Goal: Use online tool/utility: Utilize a website feature to perform a specific function

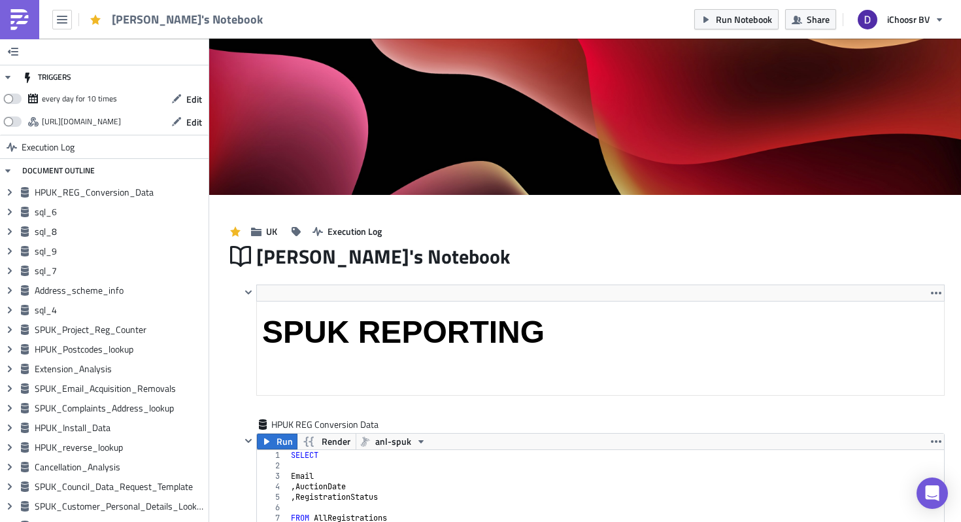
click at [21, 18] on img at bounding box center [19, 19] width 21 height 21
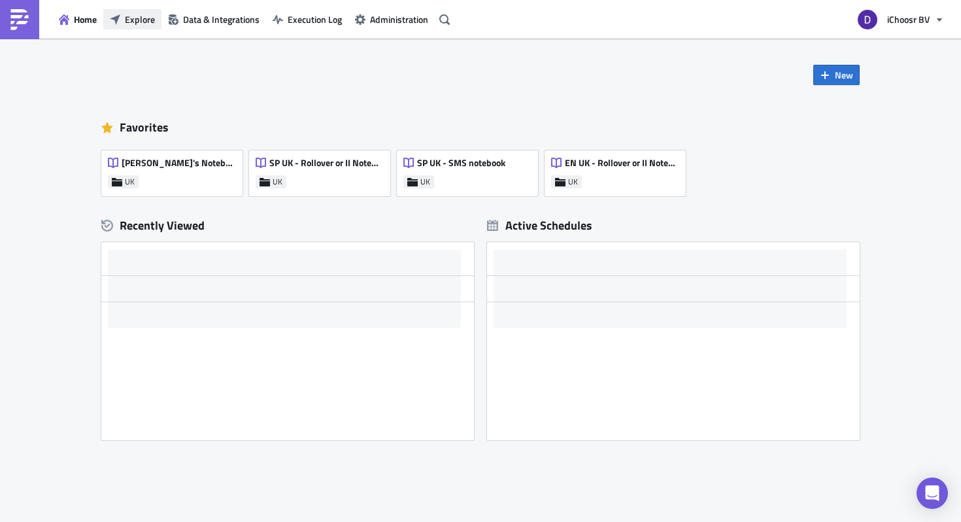
click at [132, 22] on span "Explore" at bounding box center [140, 19] width 30 height 14
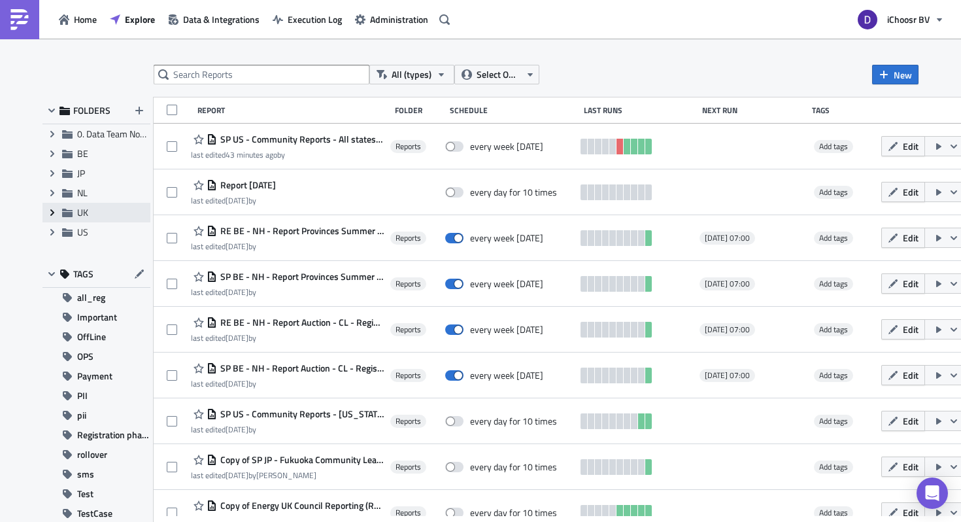
click at [47, 215] on icon "Expand group" at bounding box center [52, 212] width 10 height 10
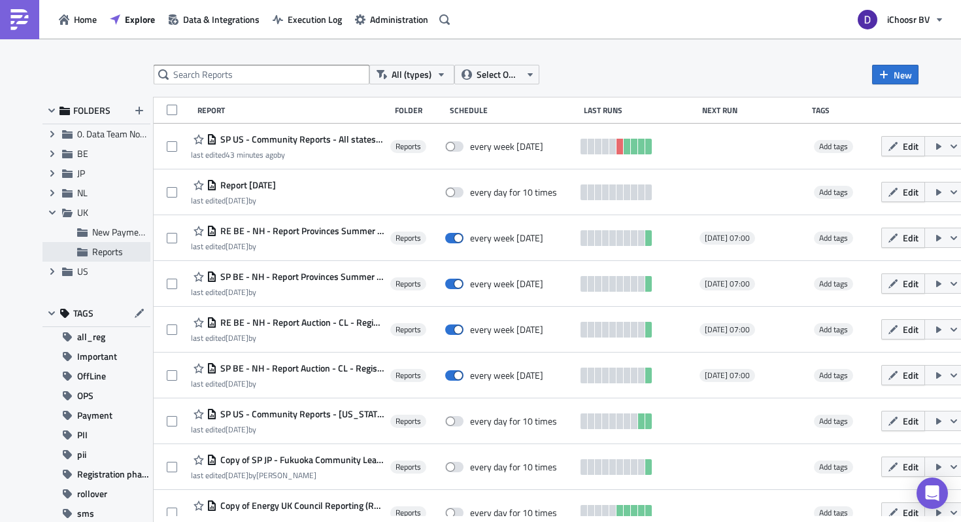
click at [104, 254] on span "Reports" at bounding box center [107, 251] width 31 height 14
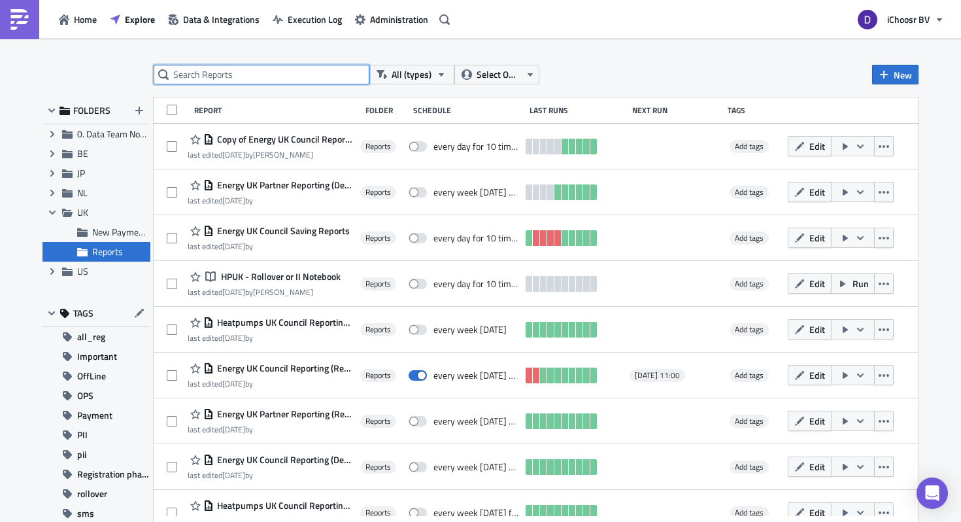
click at [224, 82] on input "text" at bounding box center [262, 75] width 216 height 20
type input "SOLAR"
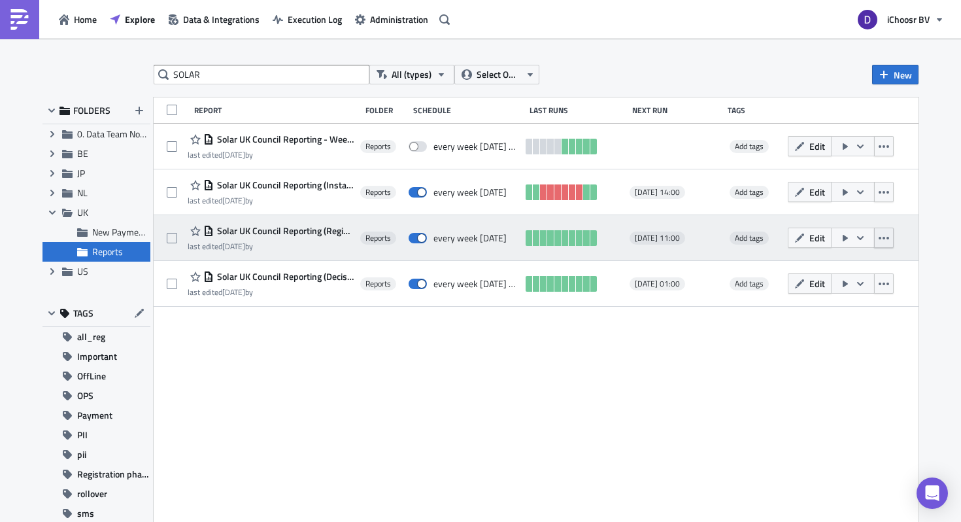
click at [893, 233] on button "button" at bounding box center [884, 237] width 20 height 20
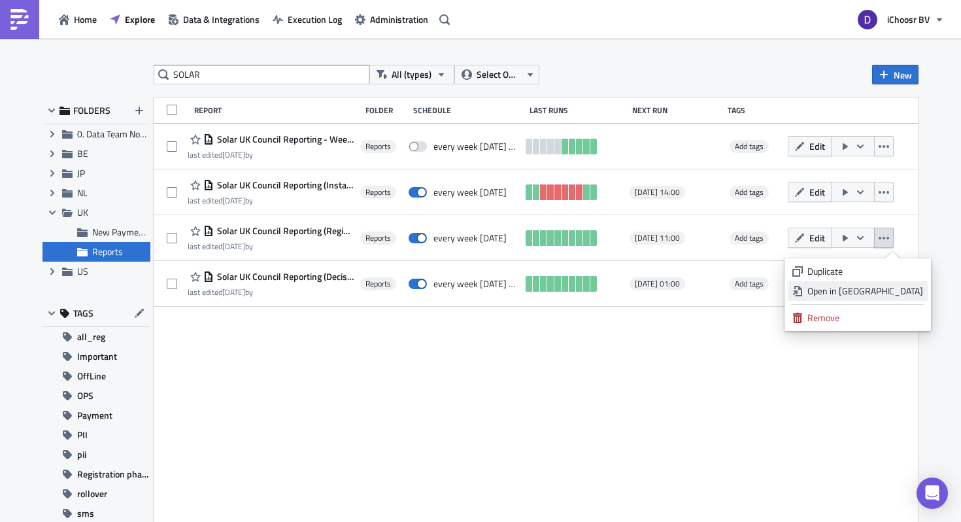
click at [856, 289] on div "Open in [GEOGRAPHIC_DATA]" at bounding box center [865, 290] width 116 height 13
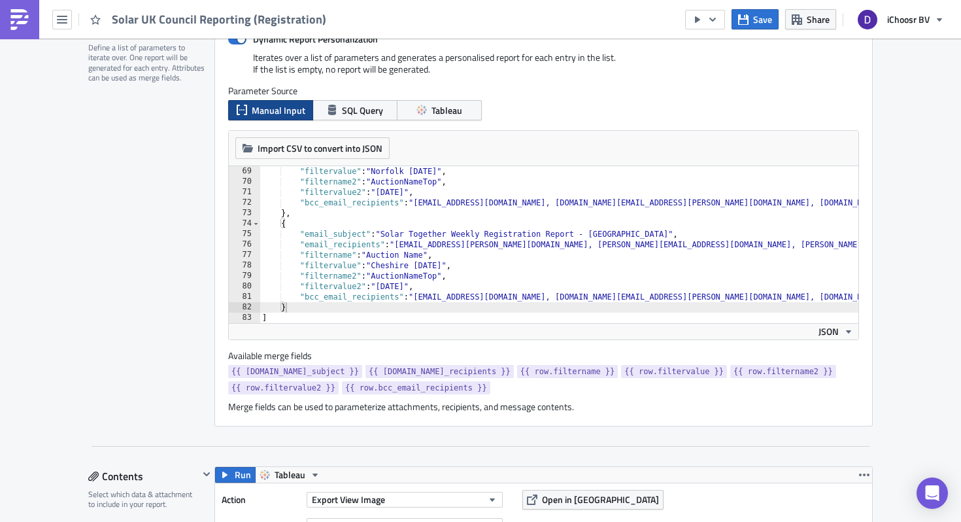
type textarea "}"
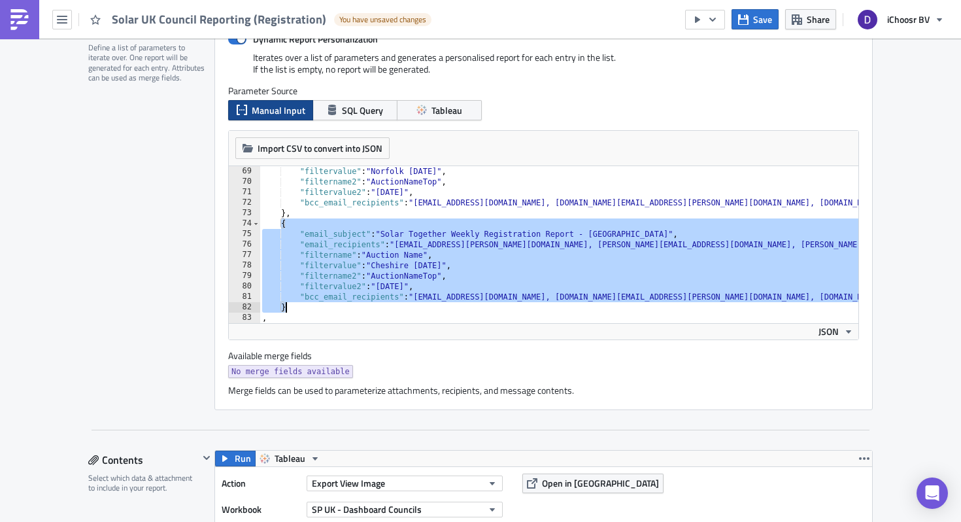
drag, startPoint x: 280, startPoint y: 223, endPoint x: 299, endPoint y: 305, distance: 84.0
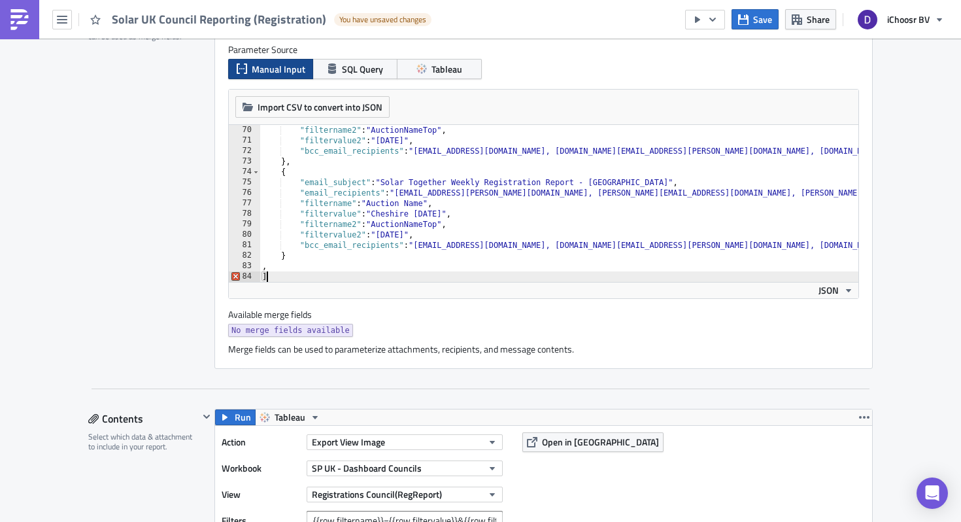
type textarea ","
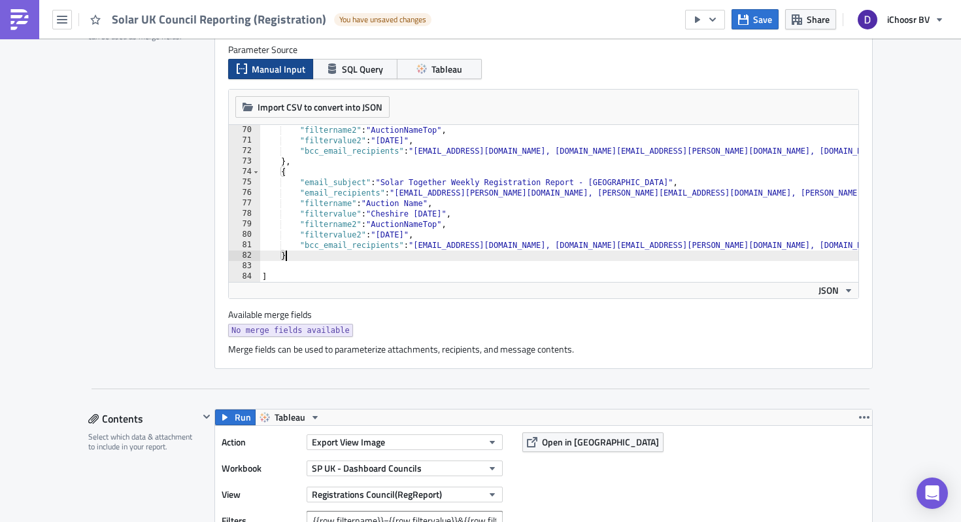
type textarea "},"
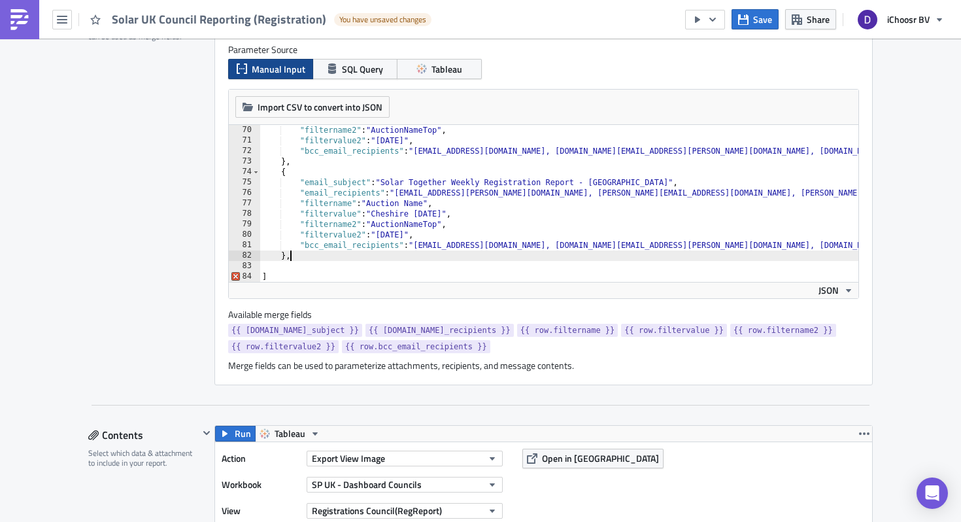
scroll to position [0, 1]
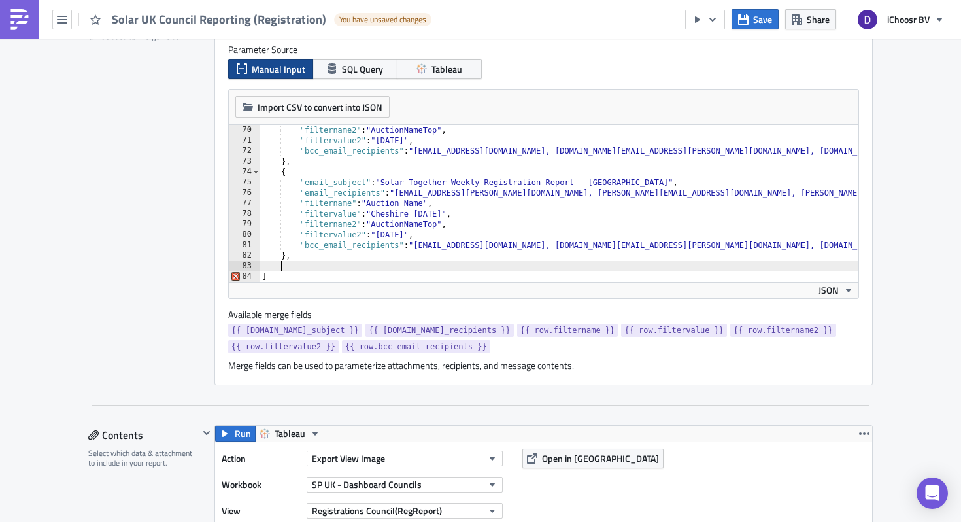
paste textarea "}"
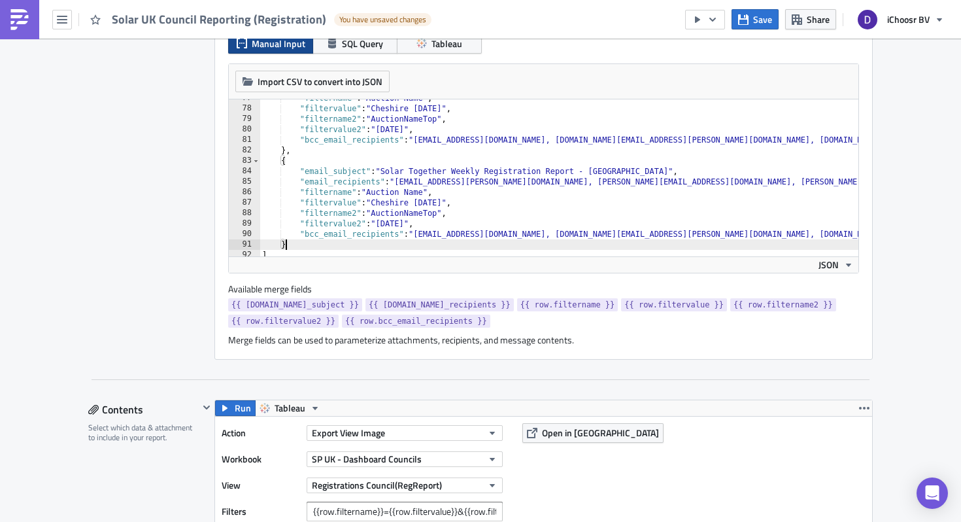
scroll to position [769, 0]
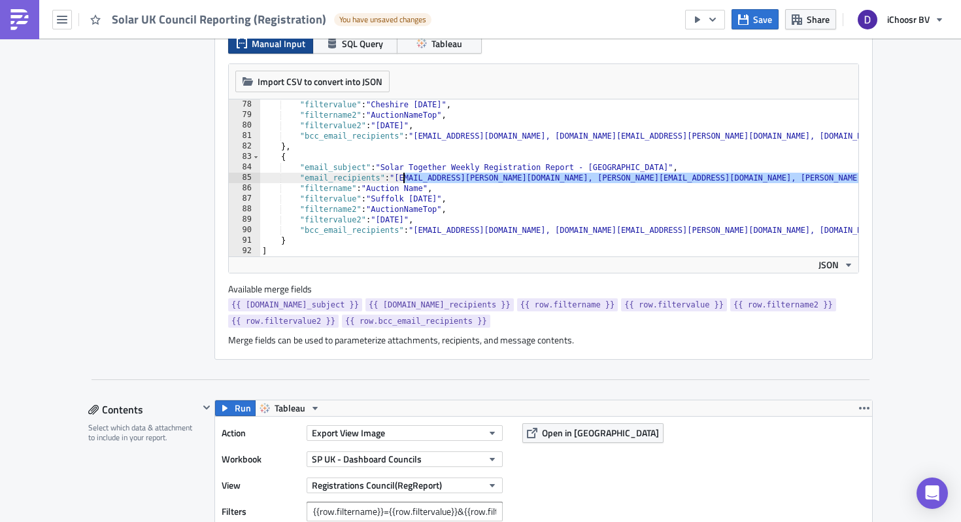
drag, startPoint x: 843, startPoint y: 178, endPoint x: 403, endPoint y: 178, distance: 440.5
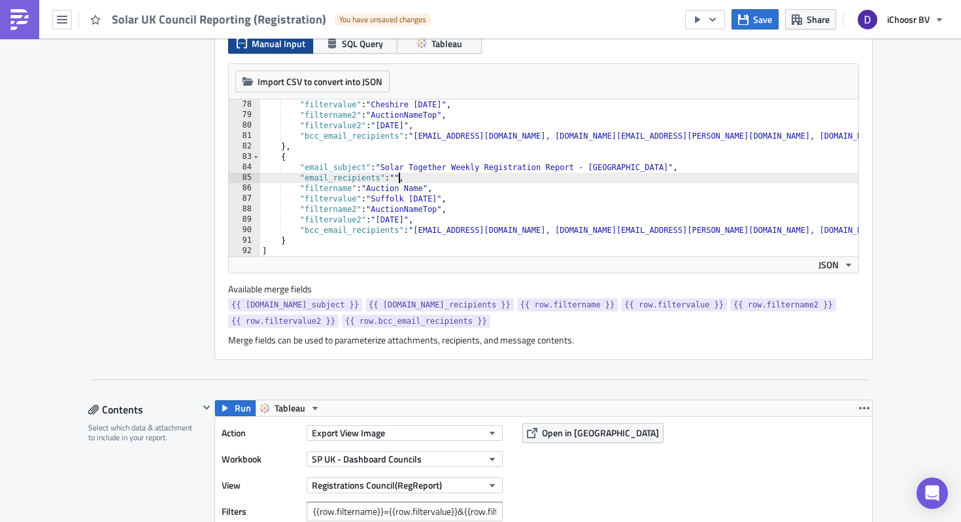
paste textarea "Emma.Dixon@suffolk.gov.uk"
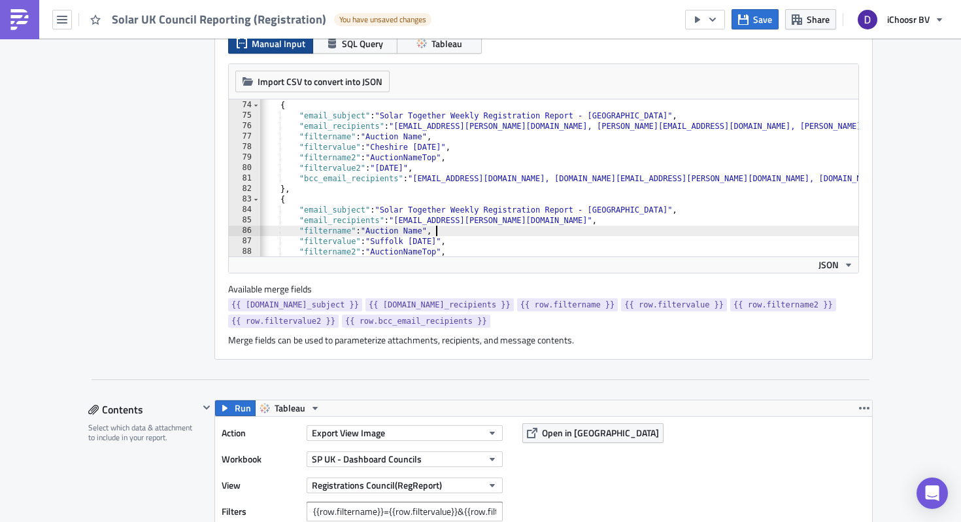
scroll to position [0, 0]
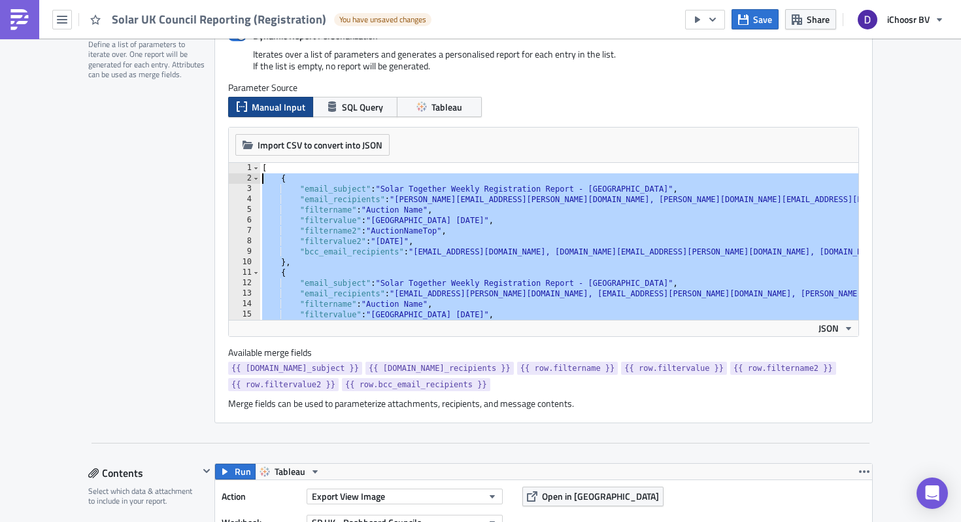
drag, startPoint x: 300, startPoint y: 213, endPoint x: 250, endPoint y: 178, distance: 60.9
click at [250, 178] on div ""filtername": "Auction Name", 1 2 3 4 5 6 7 8 9 10 11 12 13 14 15 16 [ { "email…" at bounding box center [543, 241] width 629 height 157
type textarea "{ "email_subject": "Solar Together Weekly Registration Report - Lincolnshire","
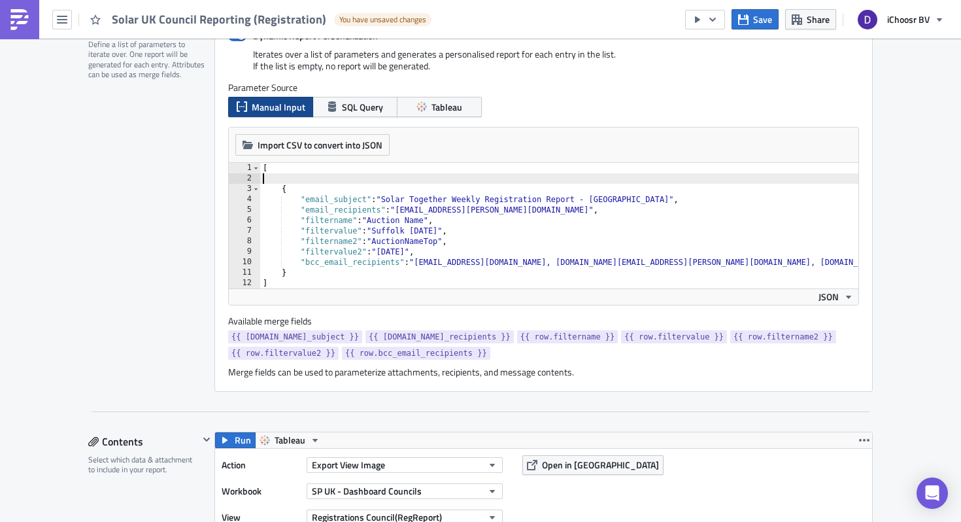
type textarea "["
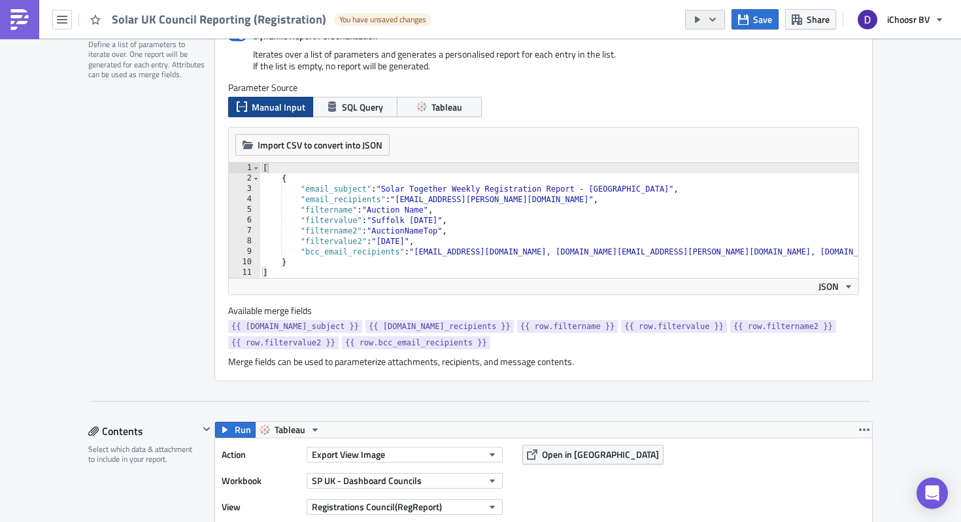
click at [717, 16] on icon "button" at bounding box center [712, 19] width 10 height 10
click at [736, 49] on div "Send Just to Me" at bounding box center [744, 52] width 102 height 13
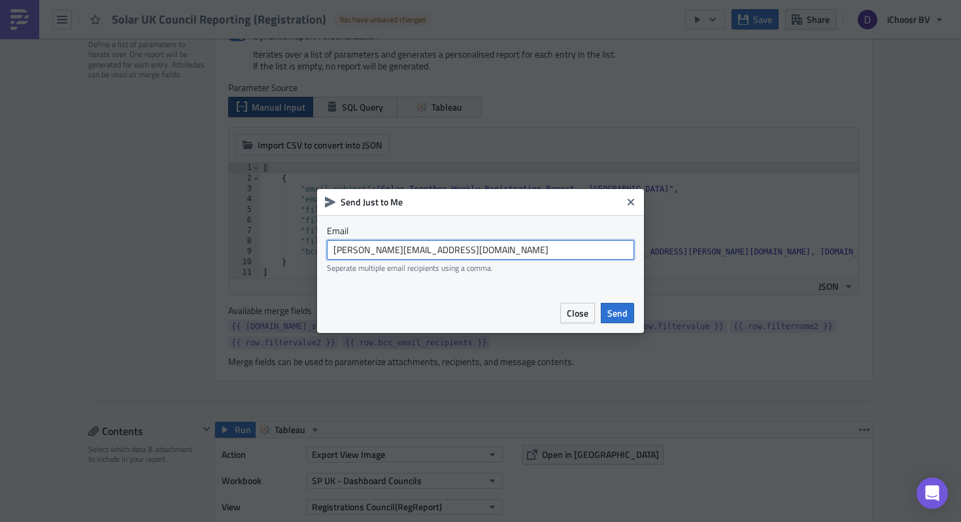
click at [504, 250] on input "daniel.snushallsmith@ichoosr.com" at bounding box center [480, 250] width 307 height 20
type input "daniel.snushallsmith@ichoosr.com, christie.berwick@ichoosr.com"
click at [612, 313] on span "Send" at bounding box center [617, 313] width 20 height 14
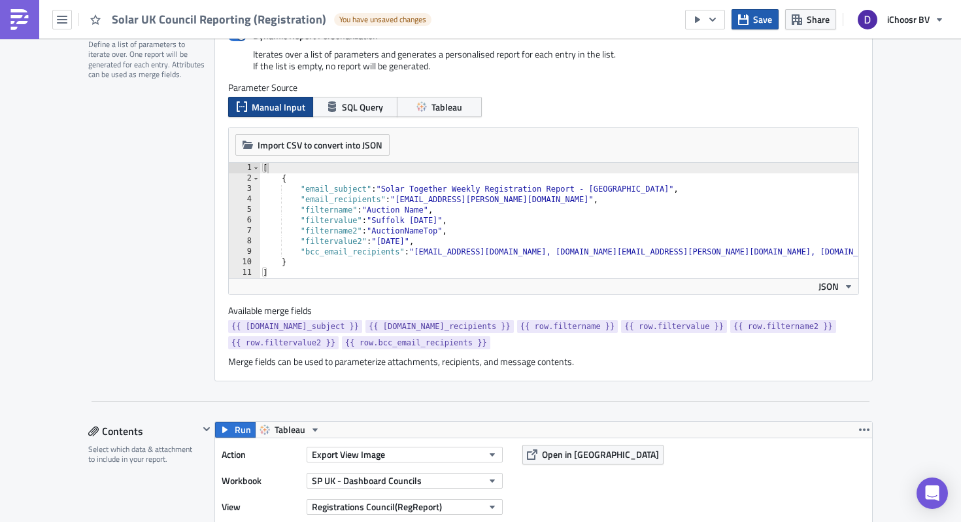
click at [747, 28] on button "Save" at bounding box center [754, 19] width 47 height 20
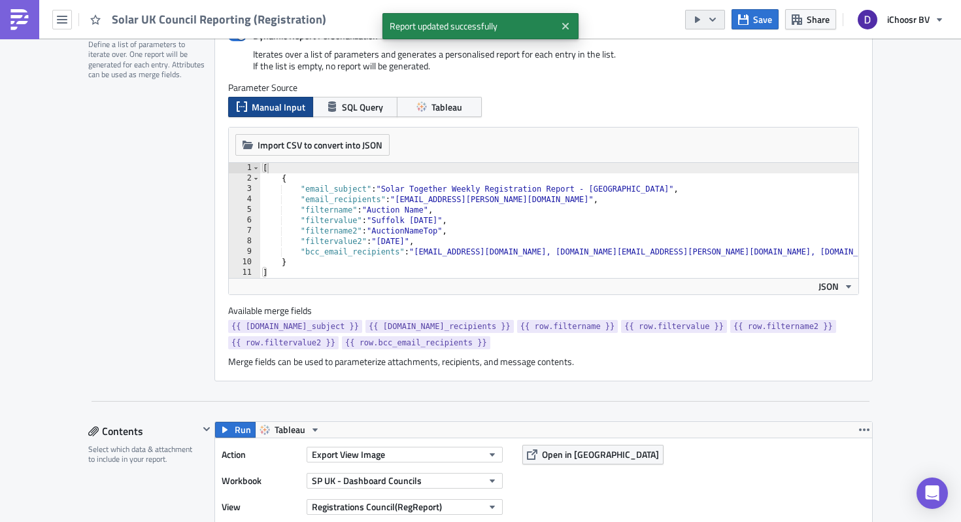
click at [711, 23] on icon "button" at bounding box center [712, 19] width 10 height 10
click at [711, 50] on div "Send Just to Me" at bounding box center [744, 52] width 102 height 13
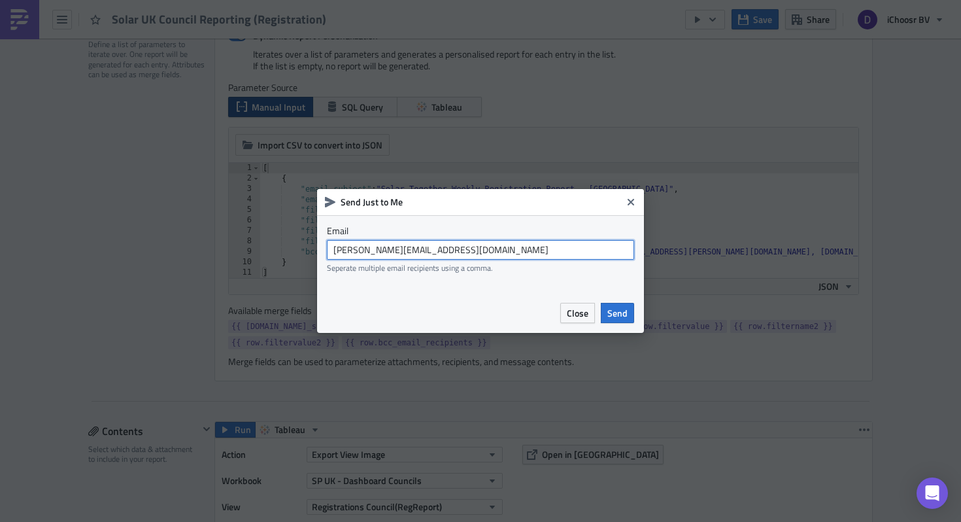
click at [511, 246] on input "daniel.snushallsmith@ichoosr.com" at bounding box center [480, 250] width 307 height 20
type input "daniel.snushallsmith@ichoosr.com, christie.berwick@ichoosr.co.uk"
click at [614, 314] on span "Send" at bounding box center [617, 313] width 20 height 14
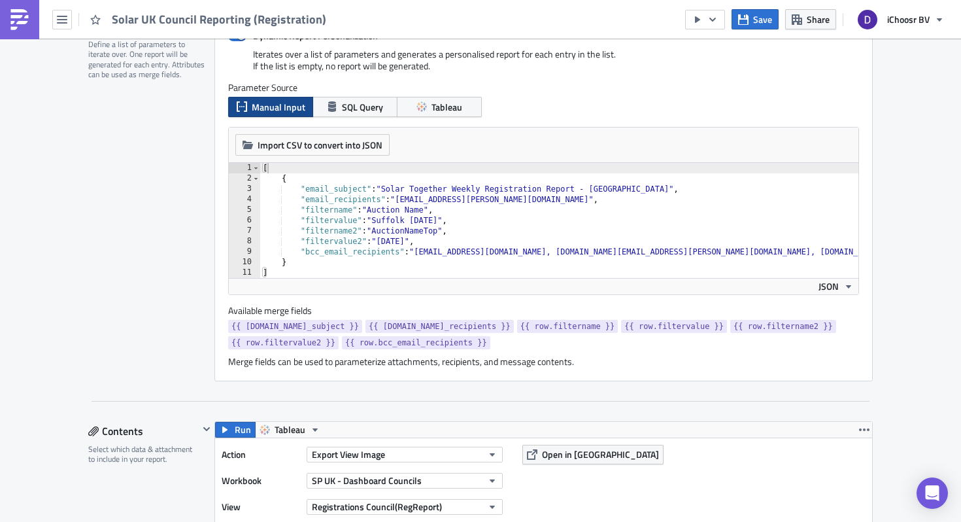
click at [279, 172] on div "[ { "email_subject" : "Solar Together Weekly Registration Report - Suffolk" , "…" at bounding box center [728, 231] width 937 height 136
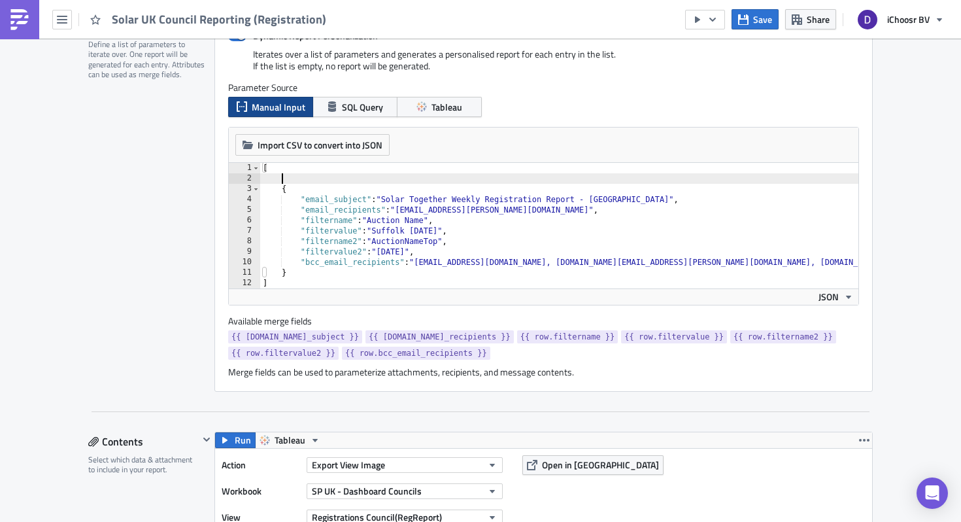
scroll to position [0, 1]
paste textarea "},"
type textarea "},"
type textarea "["
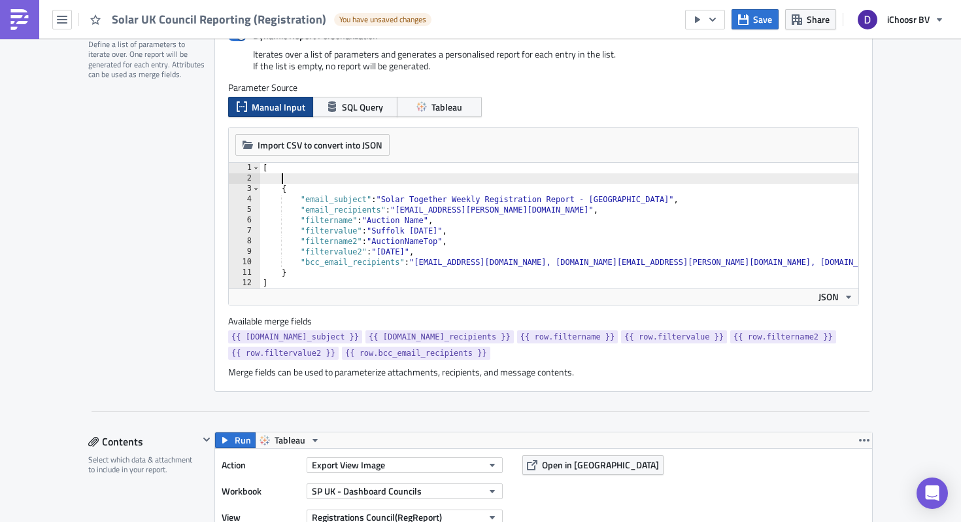
scroll to position [0, 0]
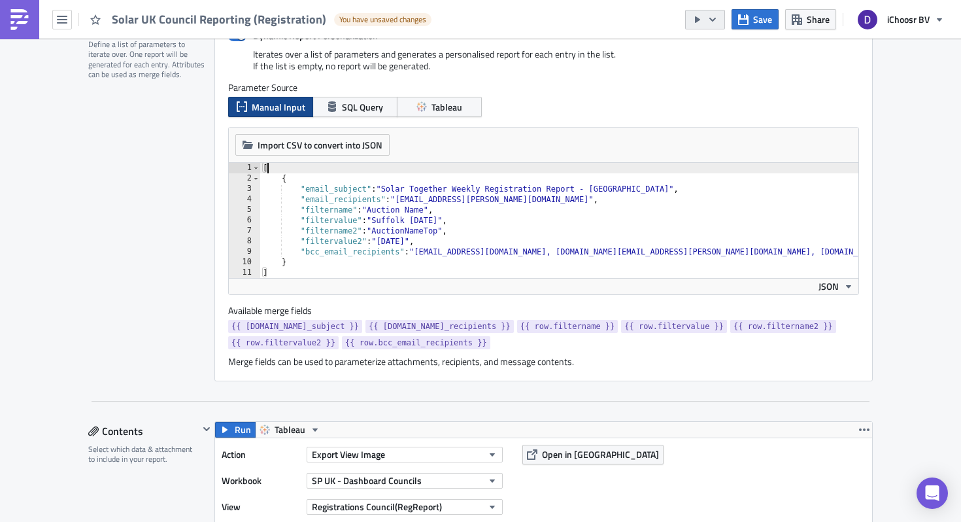
click at [716, 17] on icon "button" at bounding box center [712, 19] width 10 height 10
click at [733, 72] on div "Run Report" at bounding box center [744, 71] width 102 height 13
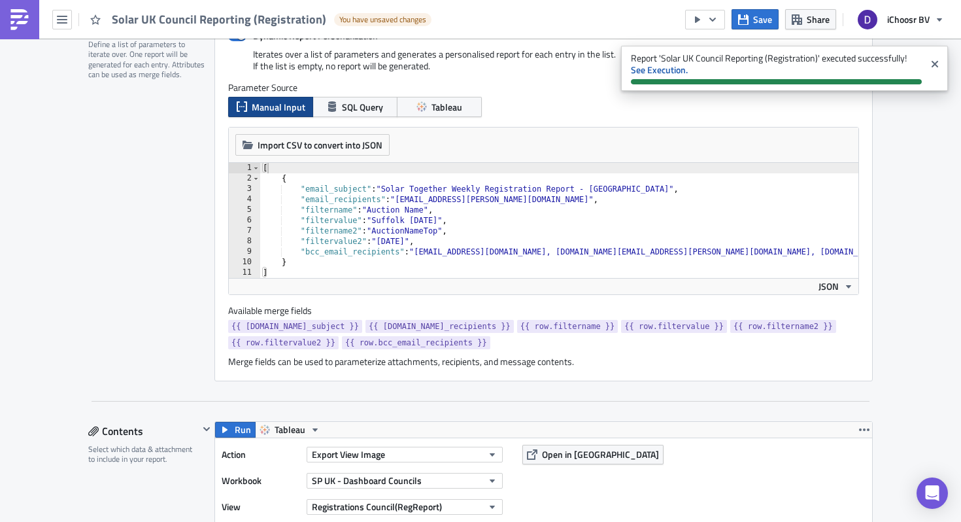
click at [286, 172] on div "[ { "email_subject" : "Solar Together Weekly Registration Report - Suffolk" , "…" at bounding box center [728, 231] width 937 height 136
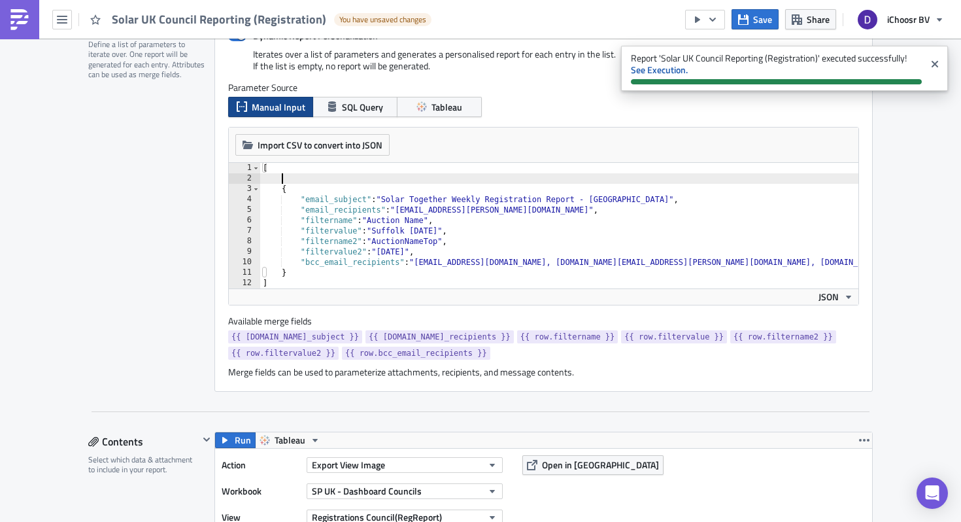
scroll to position [0, 1]
paste textarea "},"
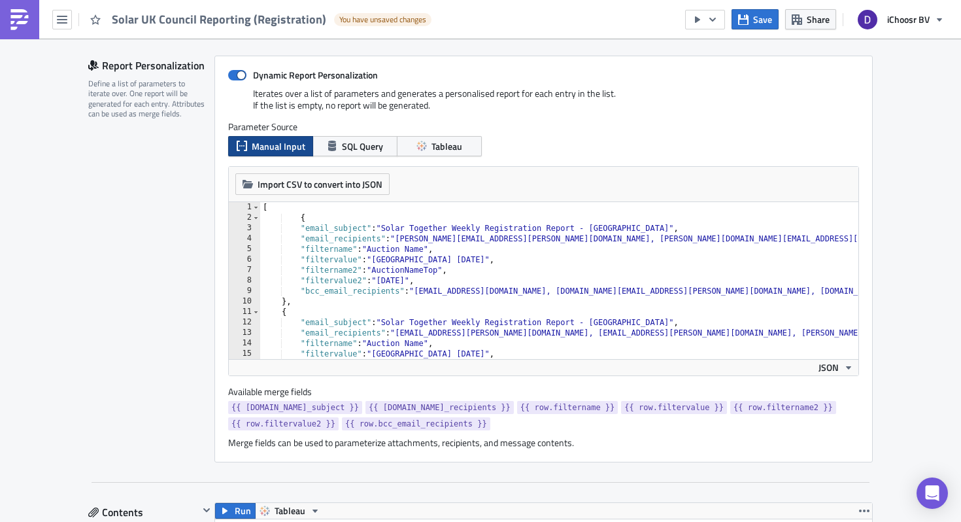
scroll to position [284, 0]
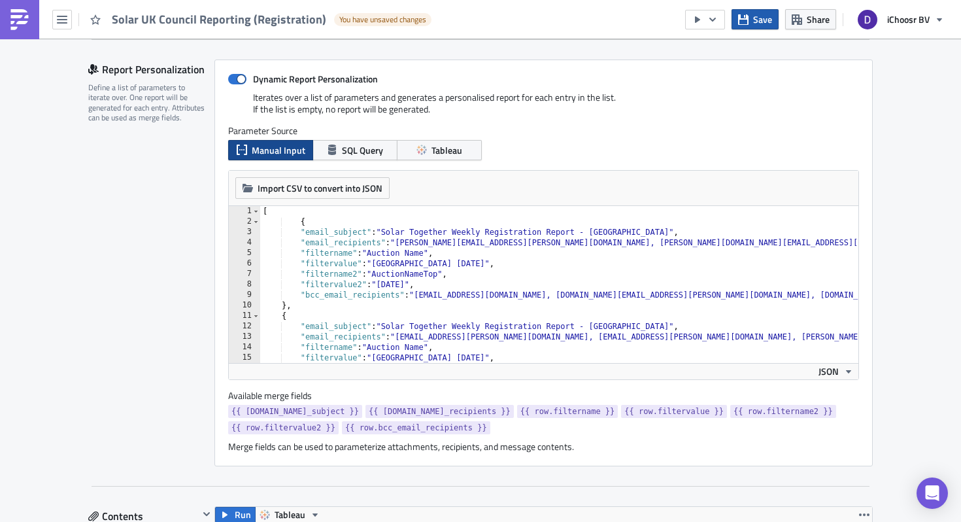
type textarea "},"
click at [754, 17] on span "Save" at bounding box center [762, 19] width 19 height 14
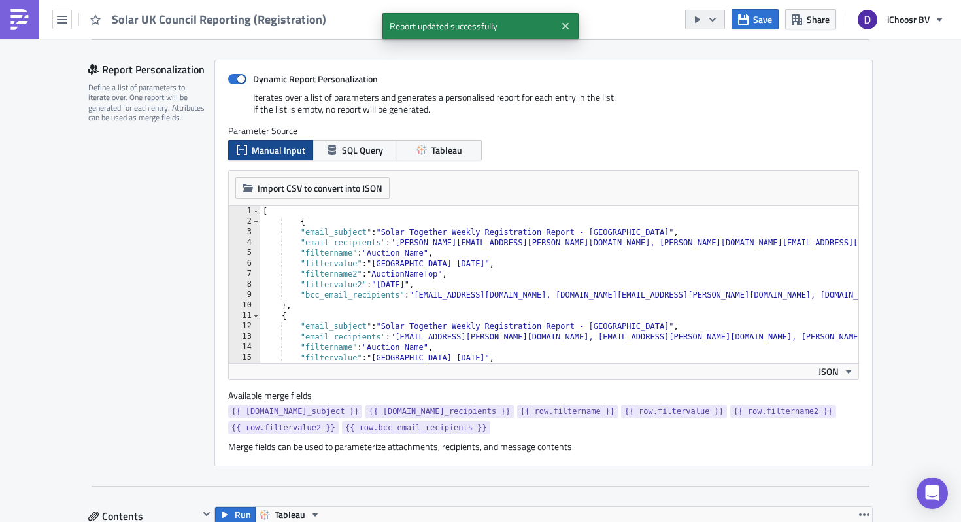
click at [723, 20] on button "button" at bounding box center [705, 20] width 40 height 20
click at [716, 48] on div "Send Just to Me" at bounding box center [744, 52] width 102 height 13
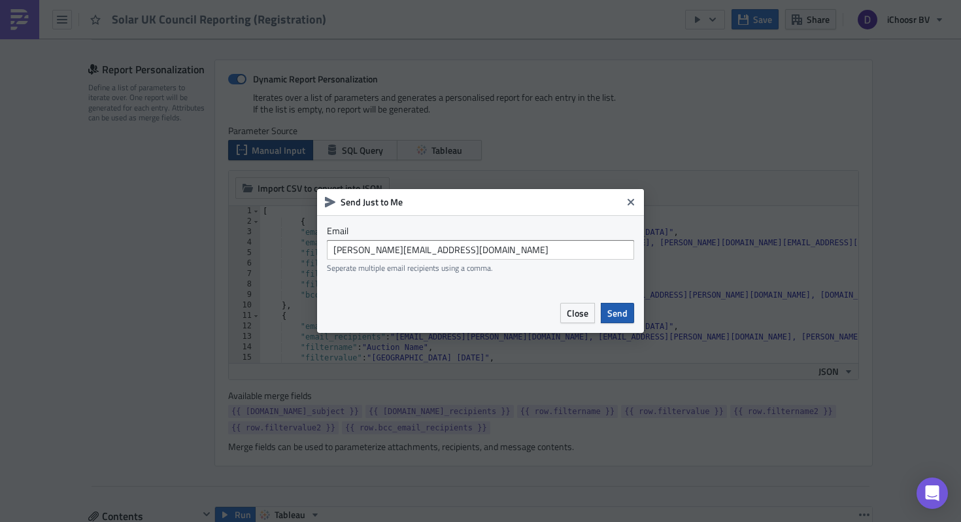
click at [622, 308] on span "Send" at bounding box center [617, 313] width 20 height 14
